Goal: Check status: Check status

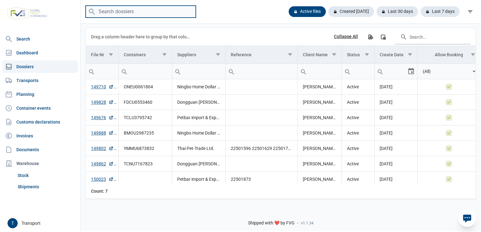
click at [121, 13] on input "search" at bounding box center [141, 12] width 110 height 12
paste input "ONEU0061804"
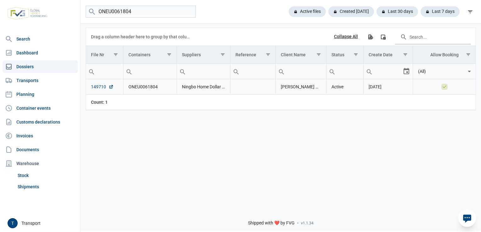
click at [100, 87] on link "149710" at bounding box center [102, 87] width 23 height 6
drag, startPoint x: 141, startPoint y: 11, endPoint x: 45, endPoint y: 12, distance: 95.3
click at [45, 12] on div "Search Dashboard Dossiers Transports Planning Container events Customs declarat…" at bounding box center [240, 115] width 481 height 232
paste input "FDCU0553460"
type input "FDCU0553460"
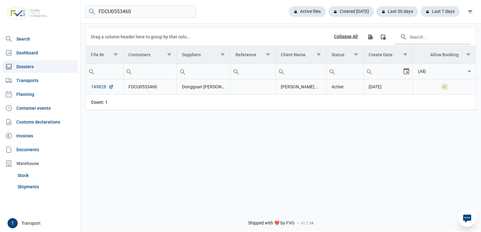
click at [97, 88] on link "149828" at bounding box center [102, 87] width 23 height 6
click at [190, 11] on input "FDCU0553460" at bounding box center [141, 12] width 110 height 12
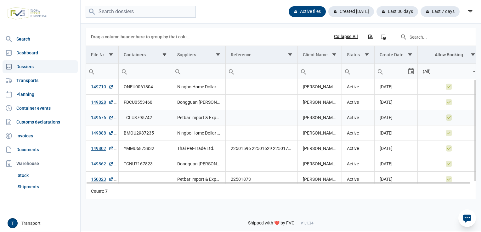
click at [99, 118] on link "149676" at bounding box center [102, 118] width 23 height 6
